Goal: Browse casually

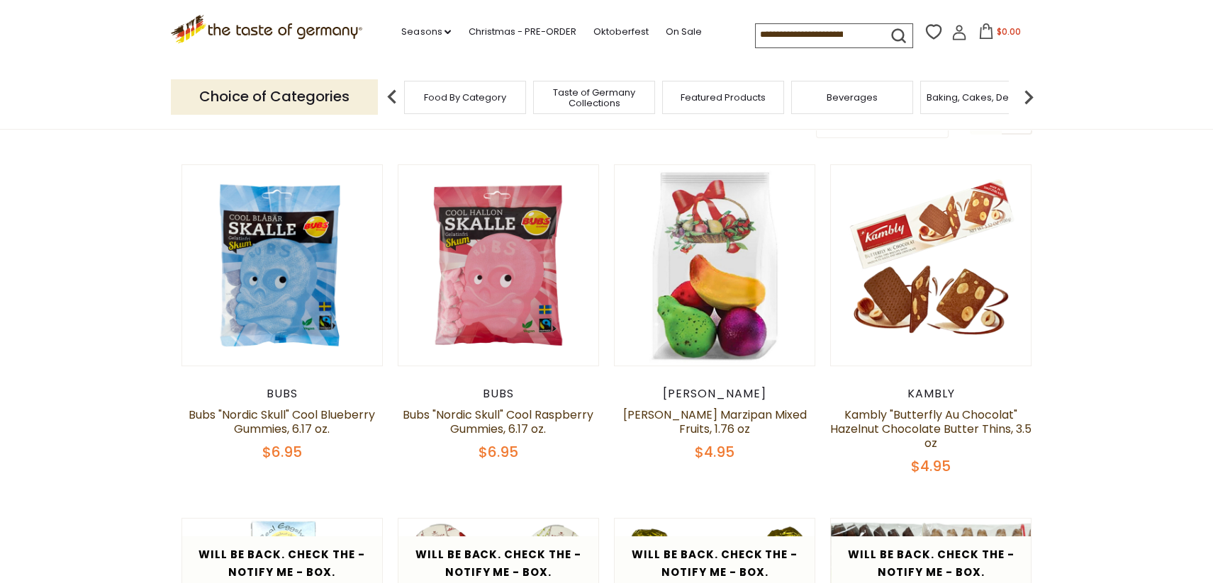
scroll to position [354, 0]
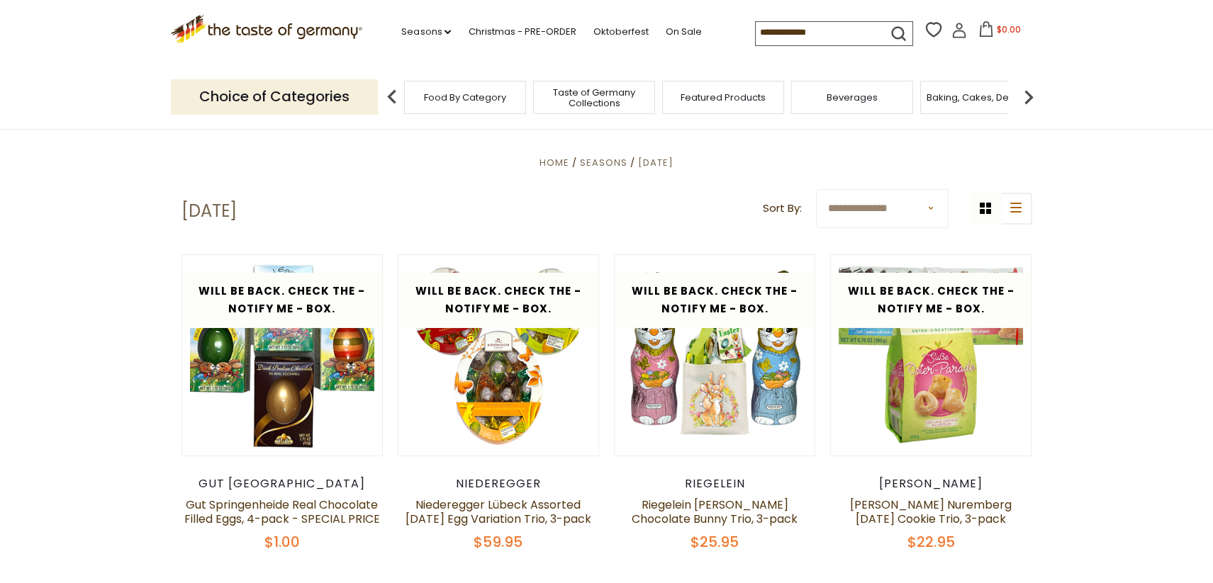
scroll to position [354, 0]
